Goal: Information Seeking & Learning: Learn about a topic

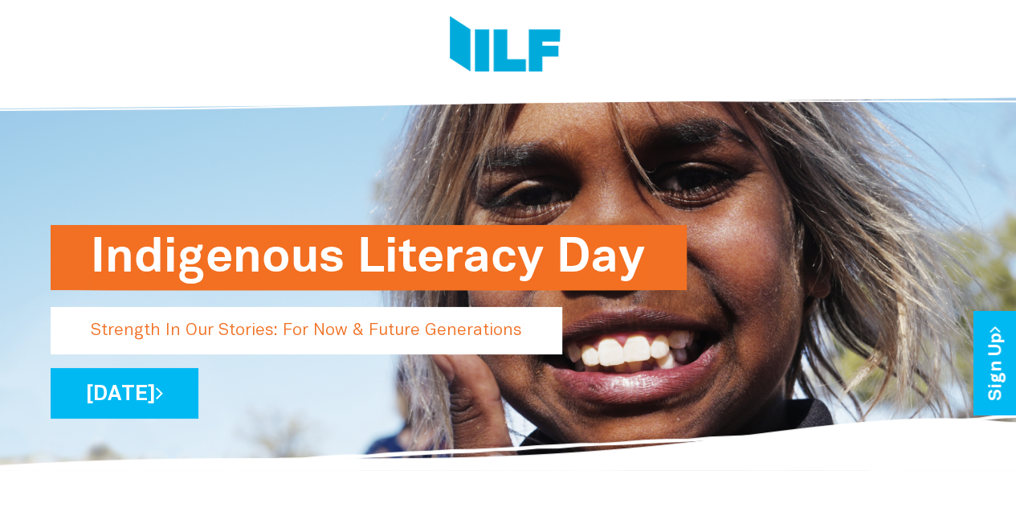
click at [255, 245] on h1 "Indigenous Literacy Day" at bounding box center [369, 257] width 556 height 65
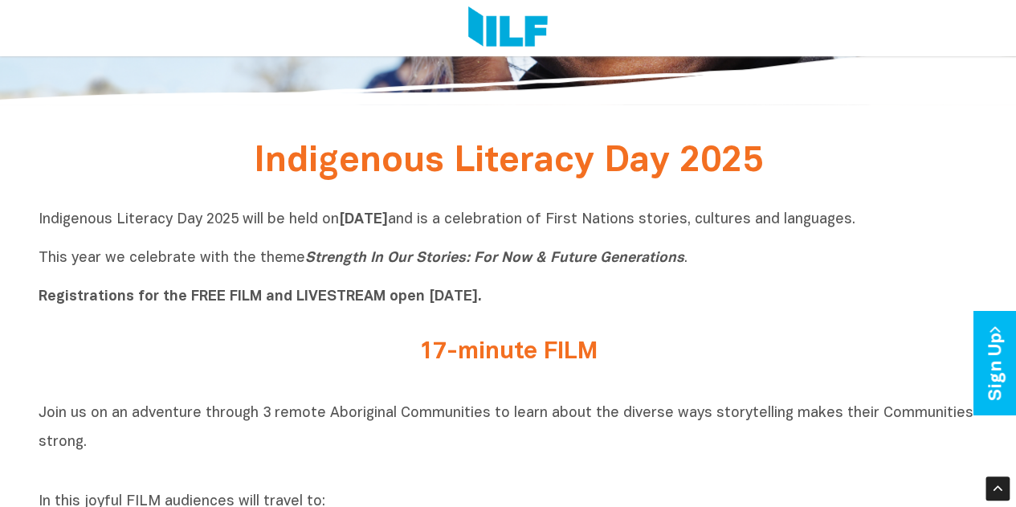
scroll to position [562, 0]
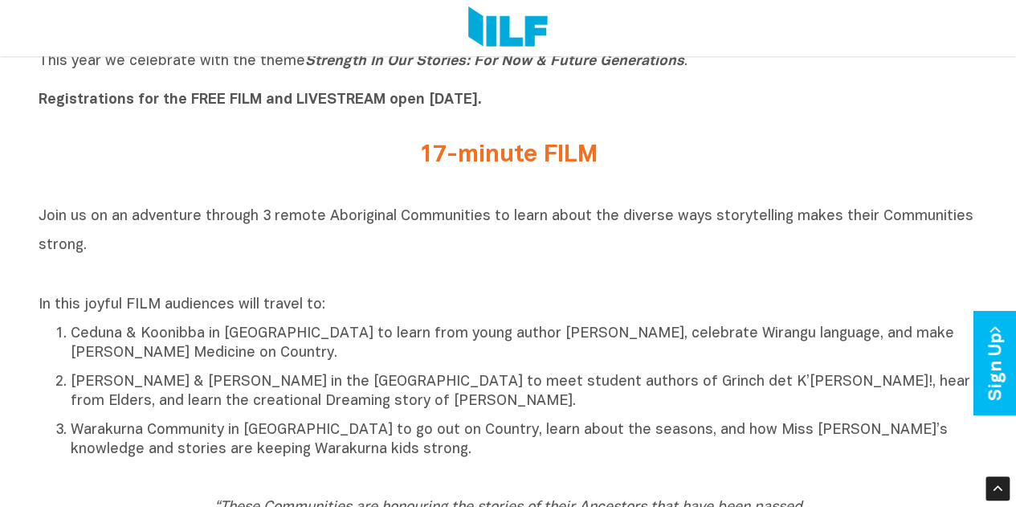
click at [525, 163] on h2 "17-minute FILM" at bounding box center [508, 155] width 602 height 27
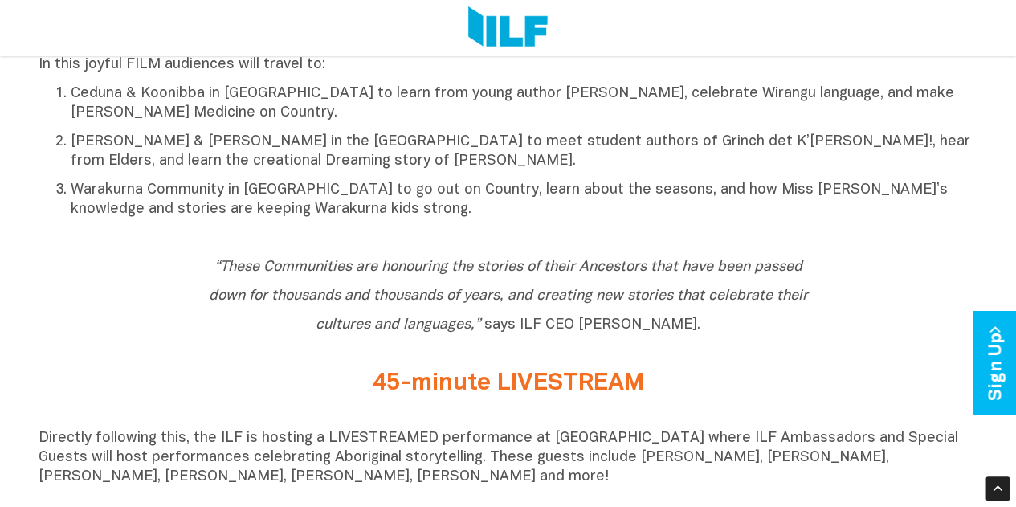
scroll to position [803, 0]
click at [528, 389] on h2 "45-minute LIVESTREAM" at bounding box center [508, 382] width 602 height 27
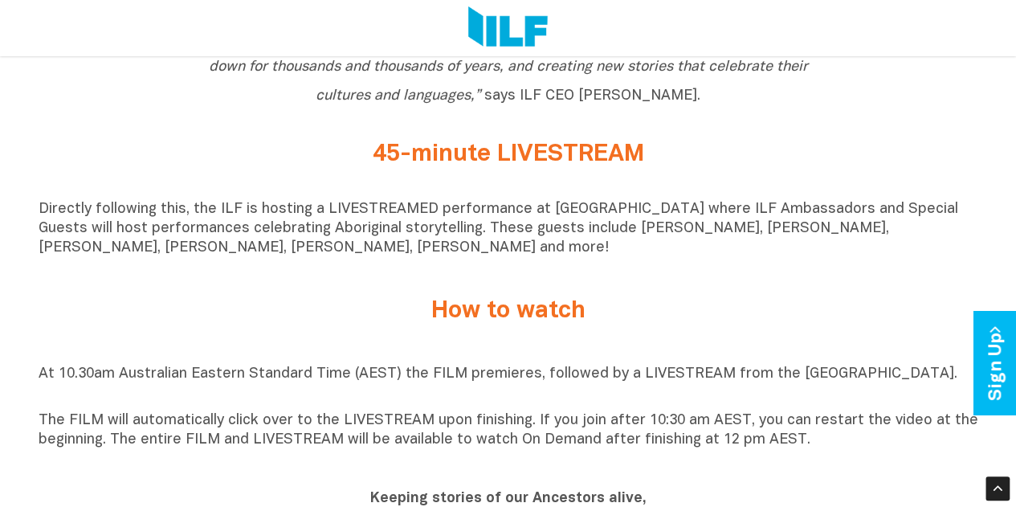
scroll to position [1124, 0]
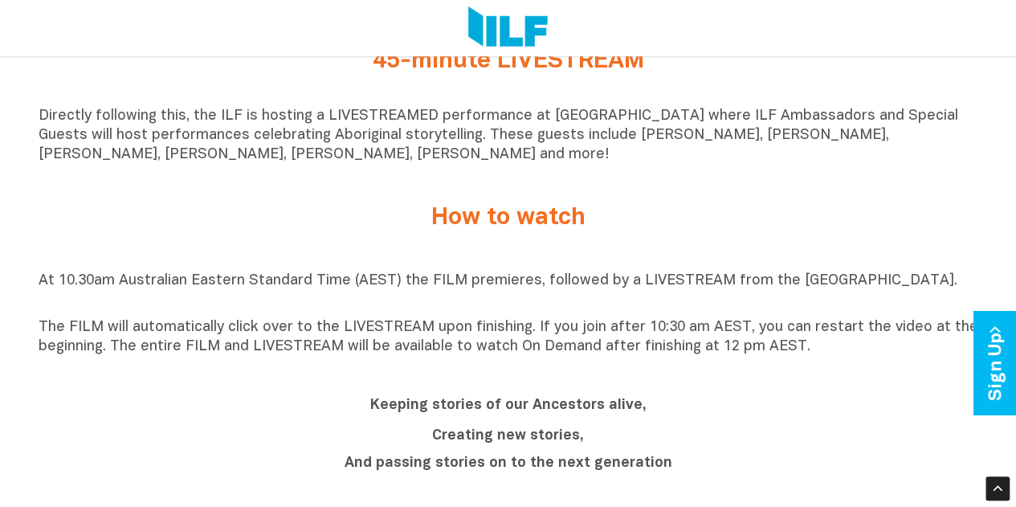
drag, startPoint x: 823, startPoint y: 373, endPoint x: 371, endPoint y: 371, distance: 452.2
click at [371, 365] on div "At 10.30am Australian Eastern Standard Time (AEST) the FILM premieres, followed…" at bounding box center [509, 313] width 940 height 101
drag, startPoint x: 928, startPoint y: 290, endPoint x: 19, endPoint y: 290, distance: 908.4
click at [19, 290] on div "Indigenous Literacy Day 2025 Indigenous Literacy Day 2025 will be held [DATE][D…" at bounding box center [508, 345] width 1016 height 1934
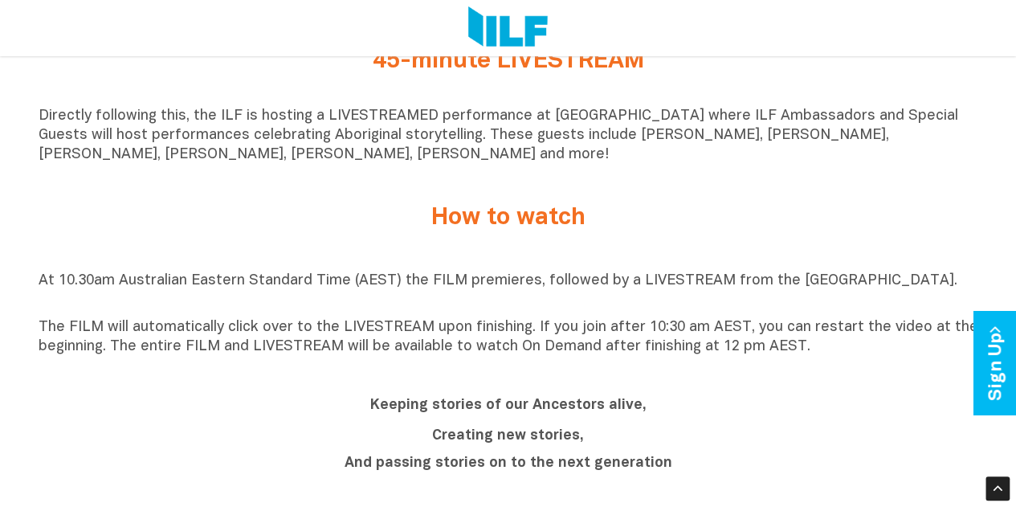
copy p "At 10.30am Australian Eastern Standard Time (AEST) the FILM premieres, followed…"
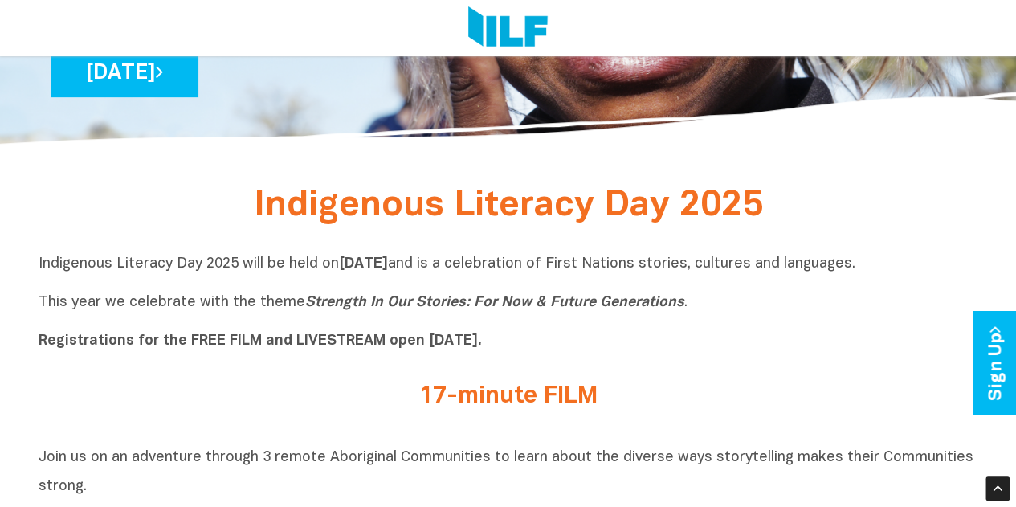
scroll to position [0, 0]
